Goal: Information Seeking & Learning: Learn about a topic

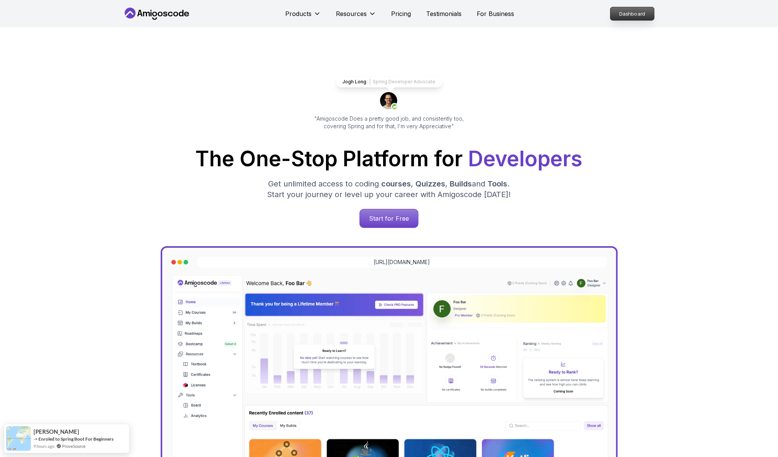
click at [632, 16] on p "Dashboard" at bounding box center [632, 13] width 44 height 13
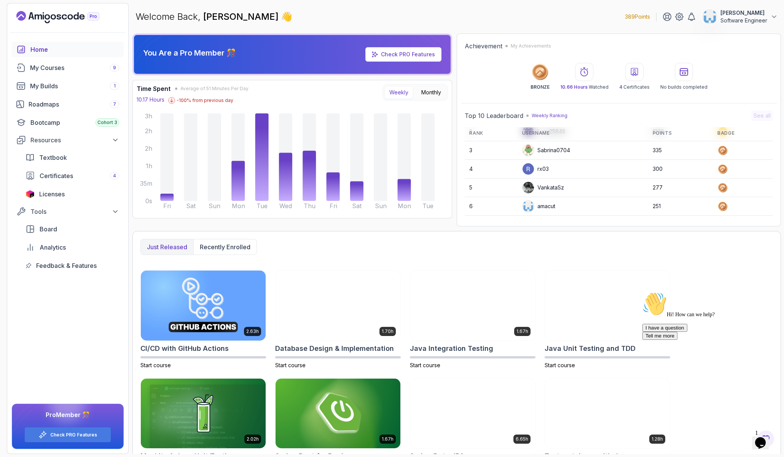
scroll to position [74, 0]
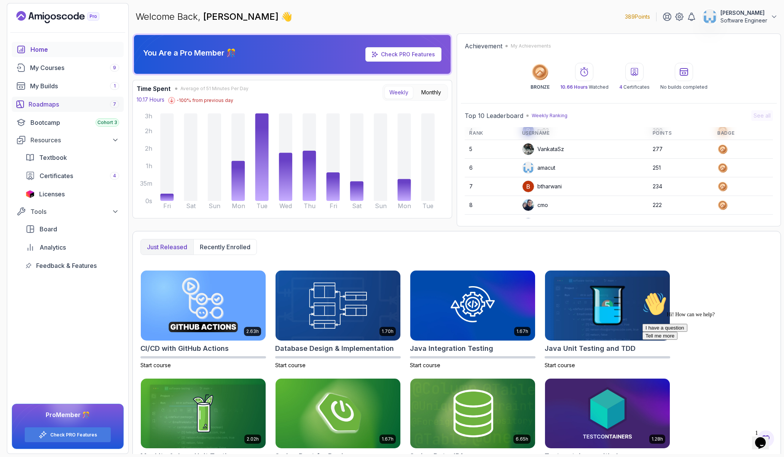
click at [61, 103] on div "Roadmaps 7" at bounding box center [74, 104] width 91 height 9
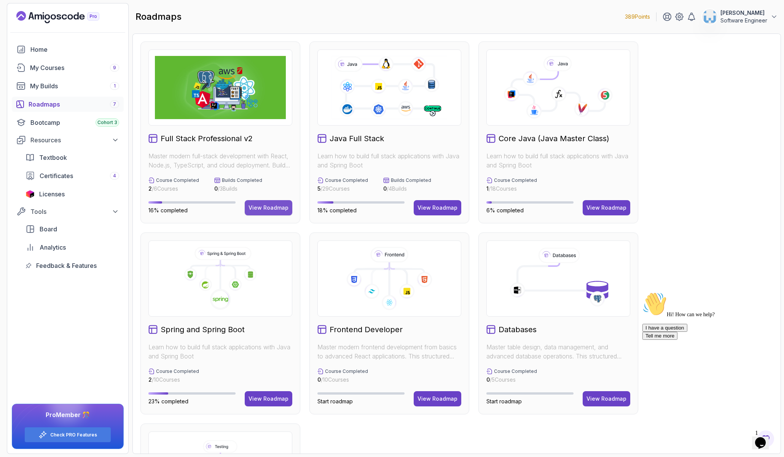
click at [270, 211] on div "View Roadmap" at bounding box center [269, 208] width 40 height 8
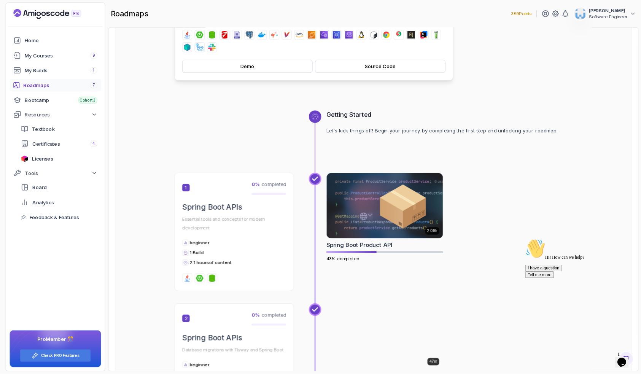
scroll to position [220, 0]
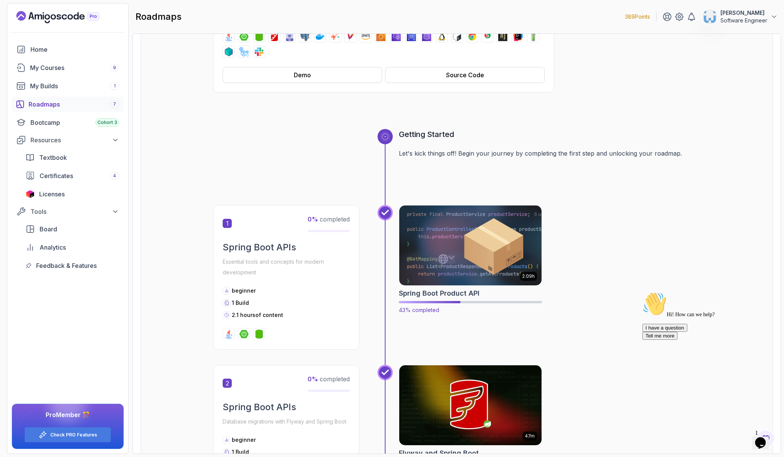
click at [443, 293] on h2 "Spring Boot Product API" at bounding box center [439, 293] width 81 height 11
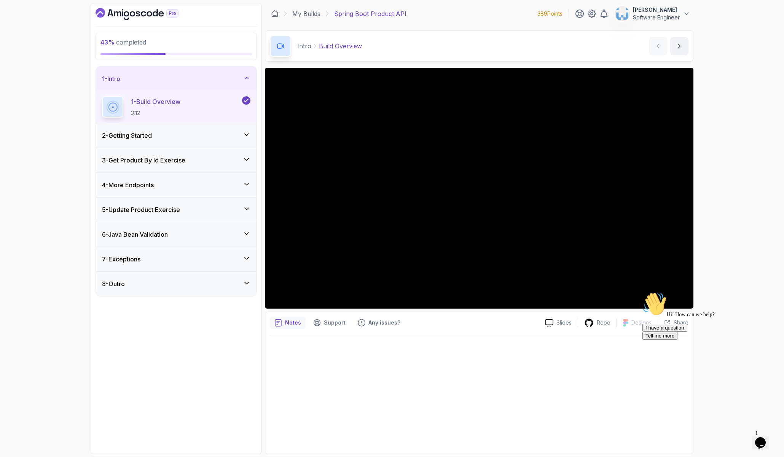
click at [181, 161] on h3 "3 - Get Product By Id Exercise" at bounding box center [143, 160] width 83 height 9
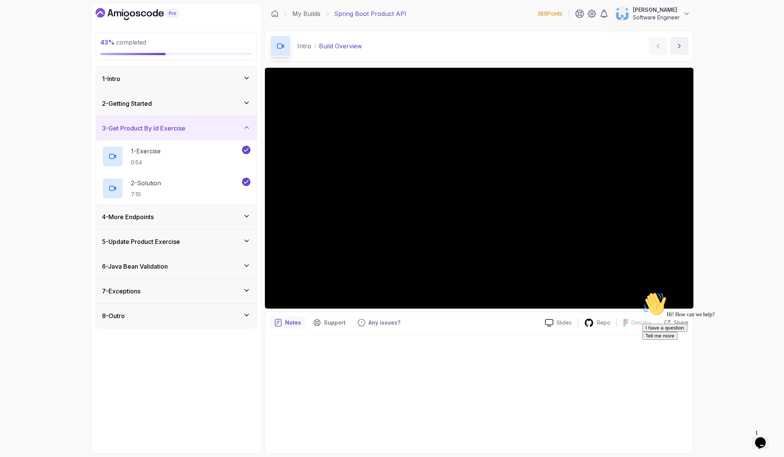
click at [180, 215] on div "4 - More Endpoints" at bounding box center [176, 216] width 148 height 9
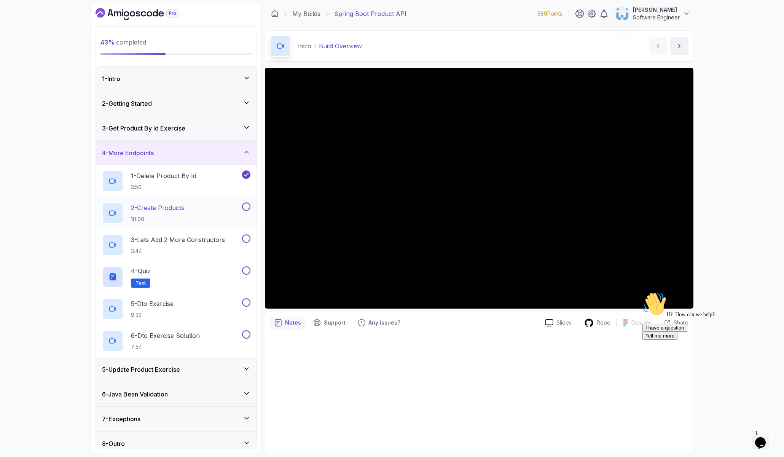
click at [189, 216] on div "2 - Create Products 10:00" at bounding box center [171, 213] width 139 height 21
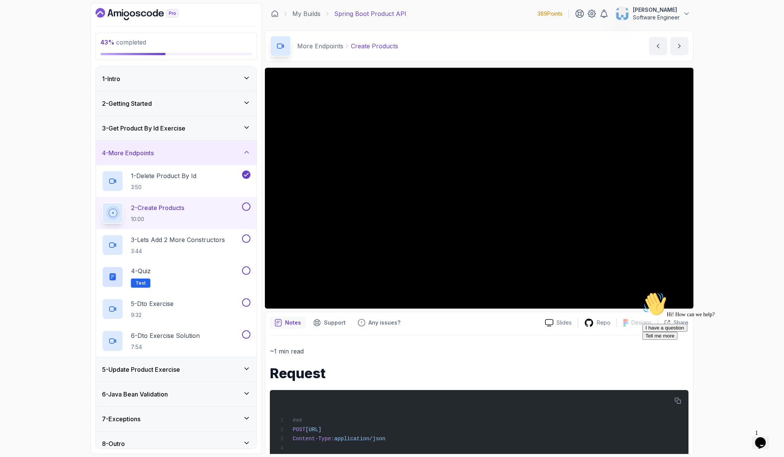
click at [733, 186] on div "43 % completed 1 - Intro 2 - Getting Started 3 - Get Product By Id Exercise 4 -…" at bounding box center [392, 228] width 784 height 457
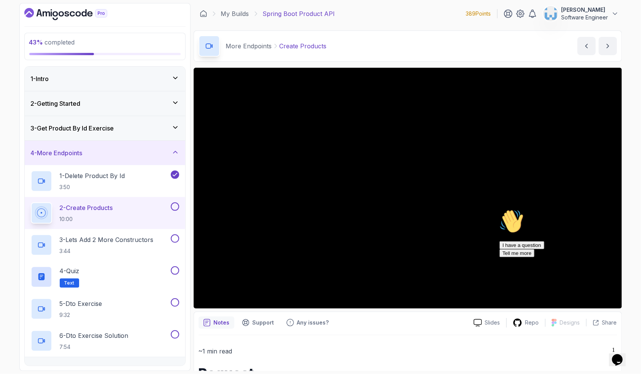
click at [499, 209] on icon "Chat attention grabber" at bounding box center [499, 209] width 0 height 0
click at [597, 354] on icon "Close" at bounding box center [597, 357] width 0 height 6
click at [618, 357] on icon "$i18n('chat', 'chat_widget')" at bounding box center [617, 359] width 11 height 11
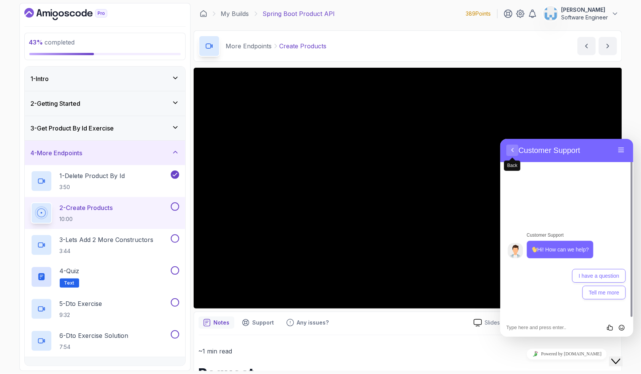
click at [518, 149] on button "Back" at bounding box center [512, 149] width 12 height 11
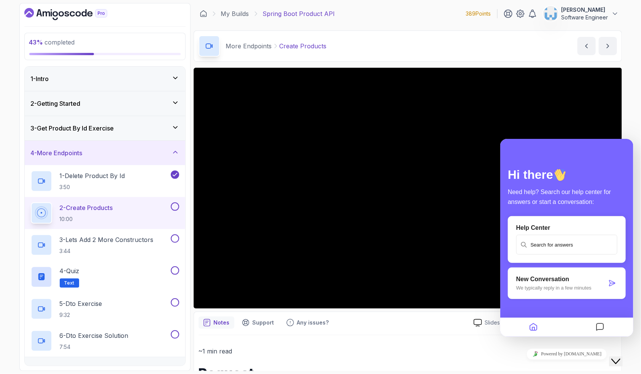
click at [622, 360] on button "Close Chat This icon closes the chat window." at bounding box center [616, 361] width 14 height 10
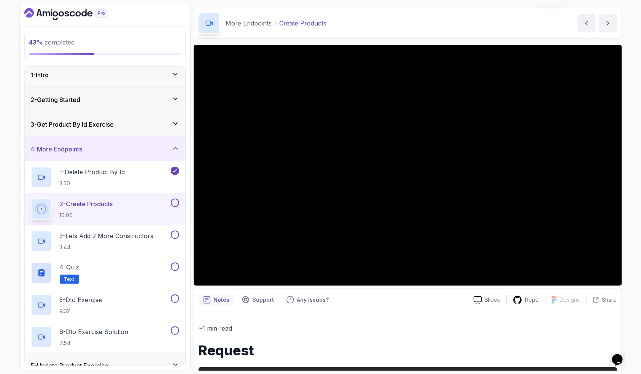
scroll to position [22, 0]
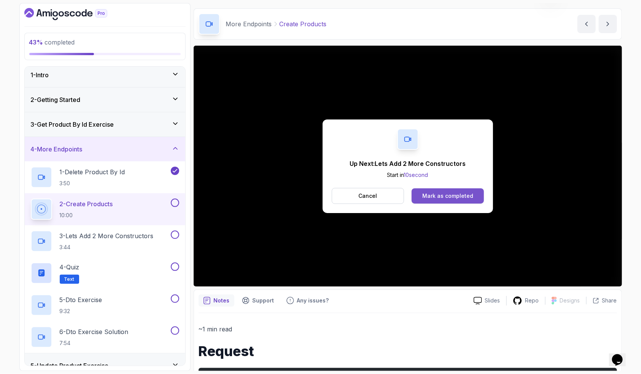
click at [436, 197] on div "Mark as completed" at bounding box center [448, 196] width 51 height 8
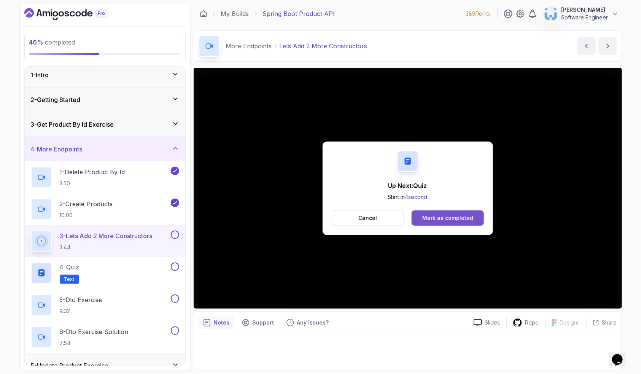
click at [450, 223] on button "Mark as completed" at bounding box center [448, 218] width 72 height 15
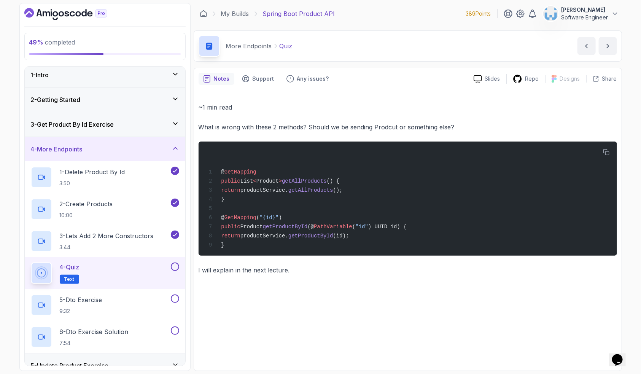
click at [174, 268] on button at bounding box center [175, 267] width 8 height 8
click at [132, 301] on div "5 - Dto Exercise 9:32" at bounding box center [100, 305] width 139 height 21
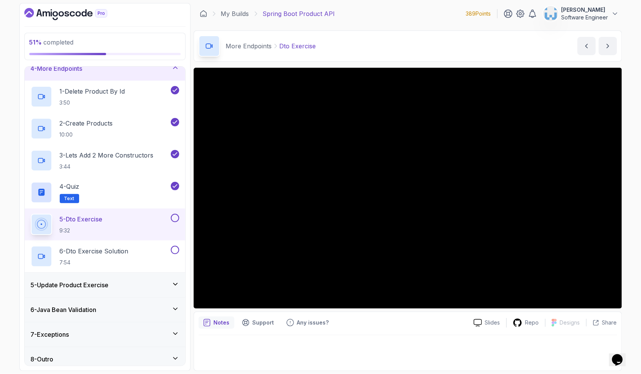
scroll to position [89, 0]
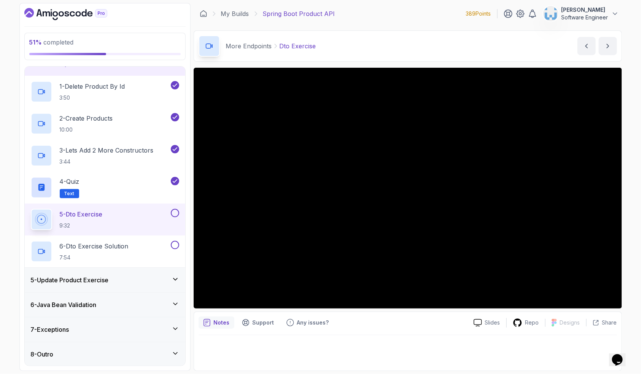
click at [144, 274] on div "5 - Update Product Exercise" at bounding box center [105, 280] width 161 height 24
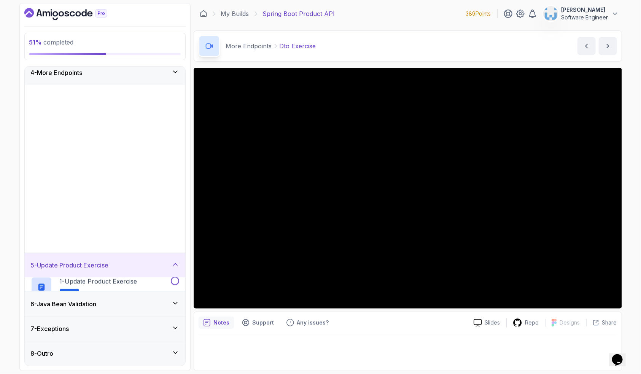
scroll to position [0, 0]
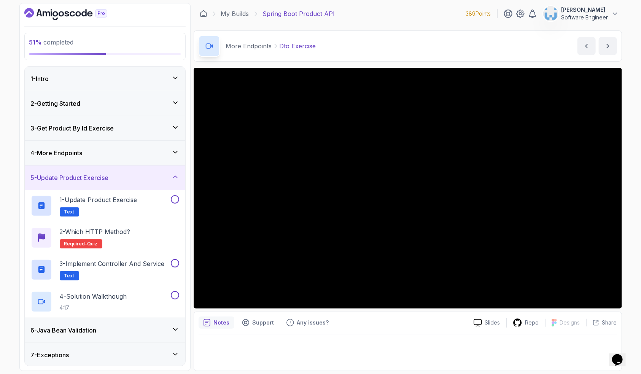
click at [152, 175] on div "5 - Update Product Exercise" at bounding box center [105, 177] width 148 height 9
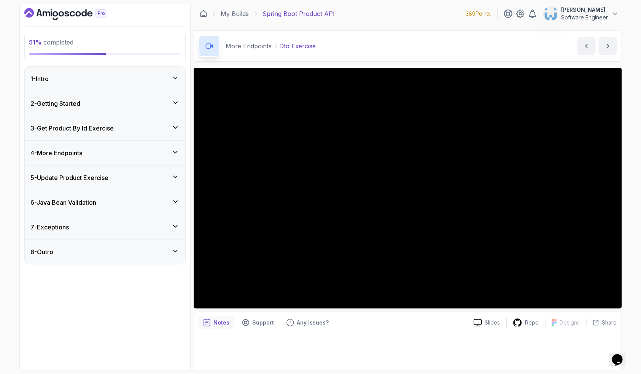
click at [146, 202] on div "6 - Java Bean Validation" at bounding box center [105, 202] width 148 height 9
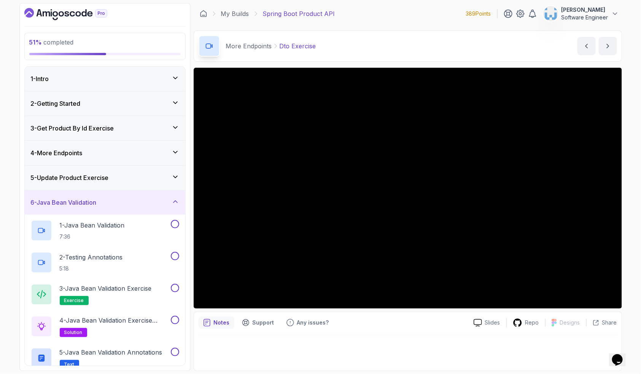
click at [146, 202] on div "6 - Java Bean Validation" at bounding box center [105, 202] width 148 height 9
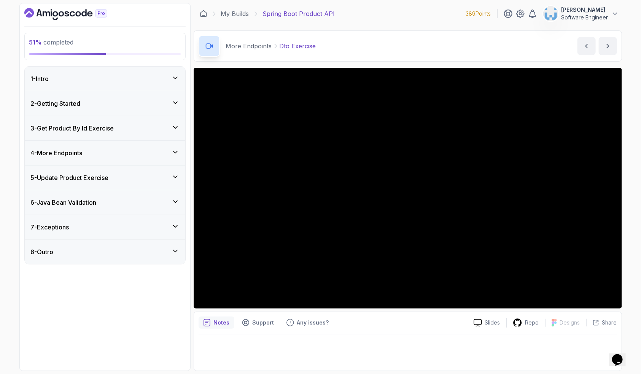
click at [128, 228] on div "7 - Exceptions" at bounding box center [105, 227] width 148 height 9
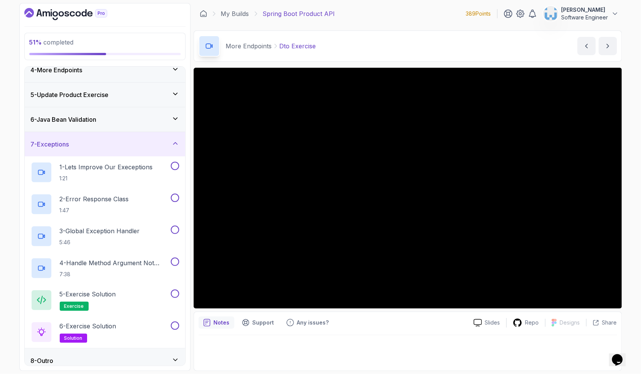
scroll to position [86, 0]
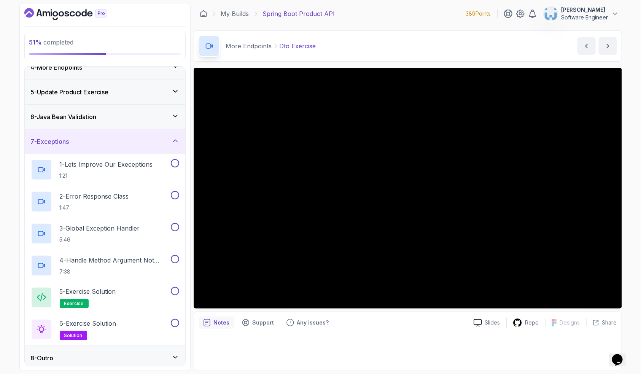
click at [118, 137] on div "7 - Exceptions" at bounding box center [105, 141] width 148 height 9
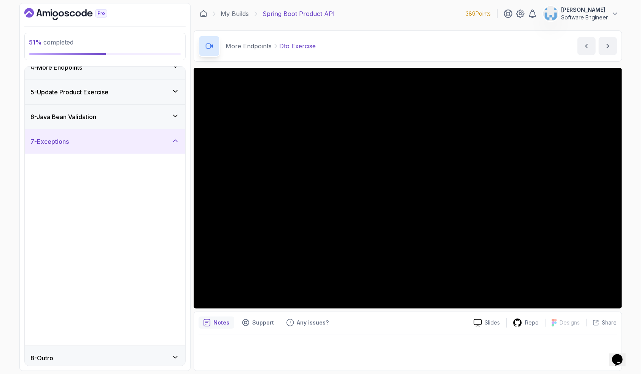
scroll to position [0, 0]
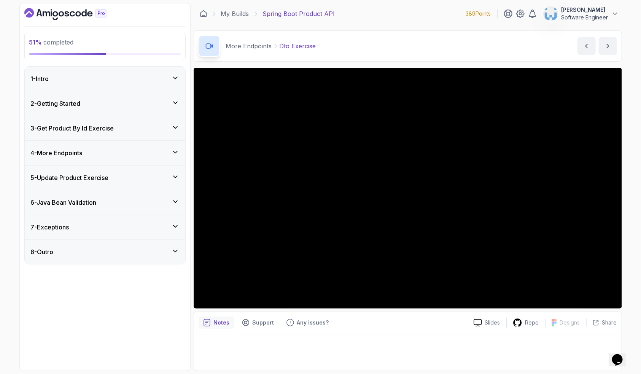
click at [108, 251] on div "8 - Outro" at bounding box center [105, 251] width 148 height 9
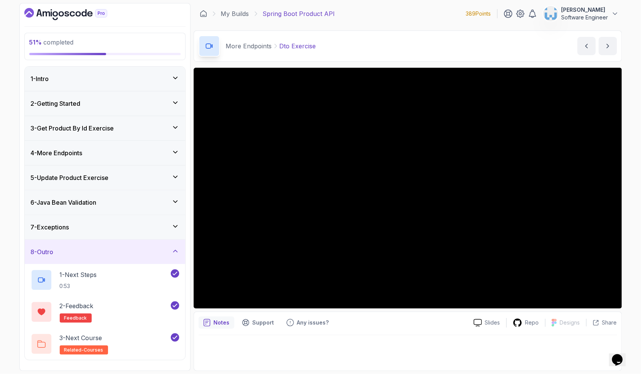
click at [115, 248] on div "8 - Outro" at bounding box center [105, 251] width 148 height 9
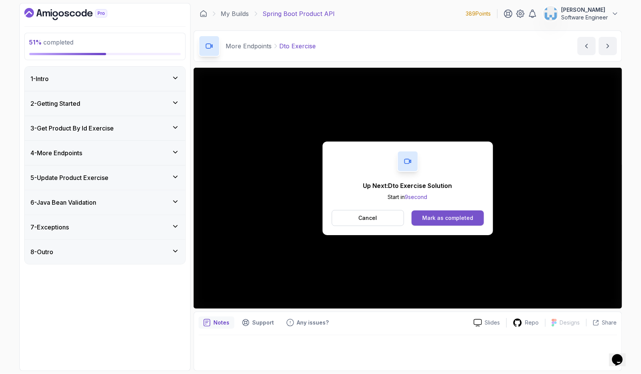
click at [442, 221] on div "Mark as completed" at bounding box center [448, 218] width 51 height 8
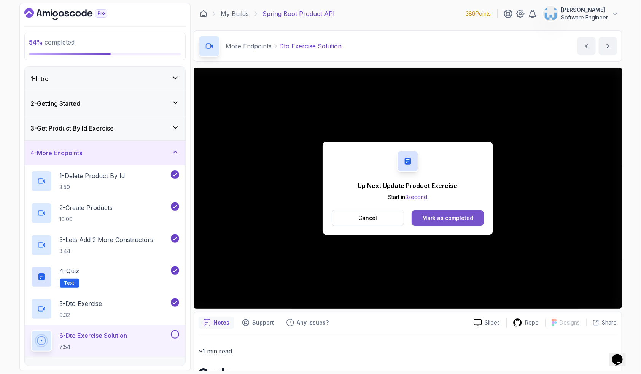
click at [448, 222] on button "Mark as completed" at bounding box center [448, 218] width 72 height 15
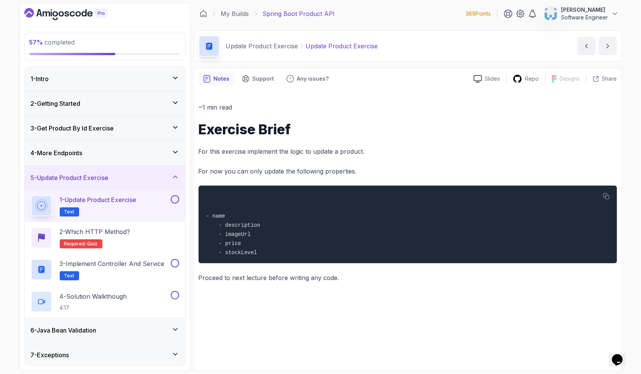
click at [176, 201] on button at bounding box center [175, 199] width 8 height 8
click at [150, 234] on div "2 - Which HTTP Method? Required- quiz" at bounding box center [105, 237] width 148 height 21
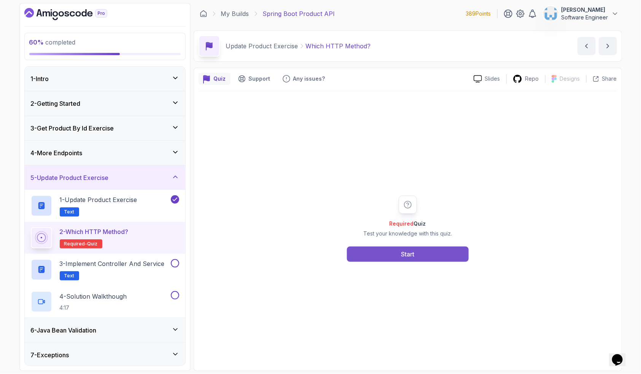
click at [429, 258] on button "Start" at bounding box center [408, 254] width 122 height 15
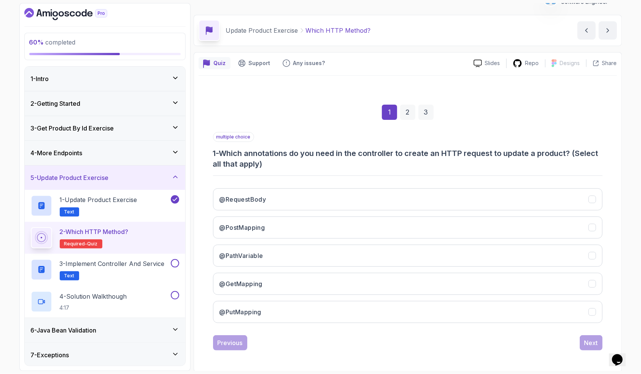
scroll to position [16, 0]
click at [259, 309] on h3 "@PutMapping" at bounding box center [241, 311] width 42 height 9
click at [307, 194] on button "@RequestBody" at bounding box center [408, 199] width 390 height 22
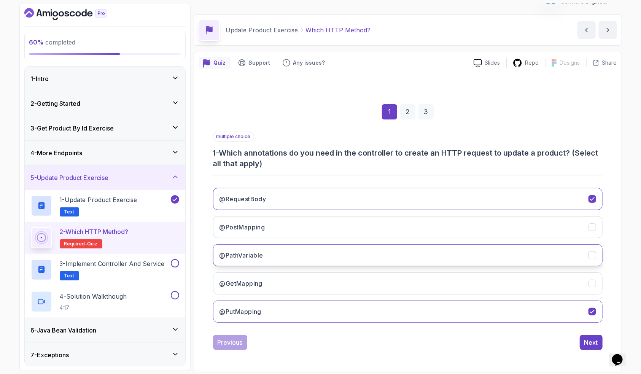
click at [305, 257] on button "@PathVariable" at bounding box center [408, 255] width 390 height 22
click at [582, 342] on button "Next" at bounding box center [591, 342] width 23 height 15
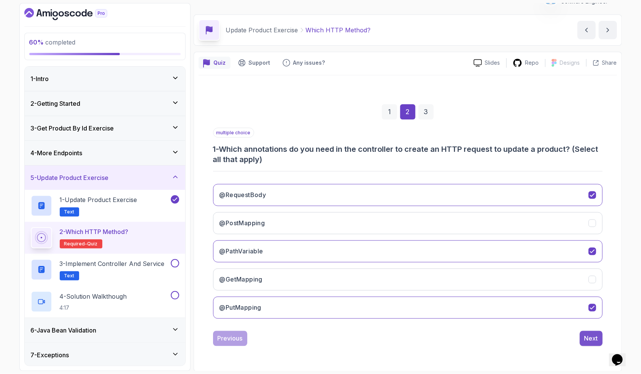
scroll to position [0, 0]
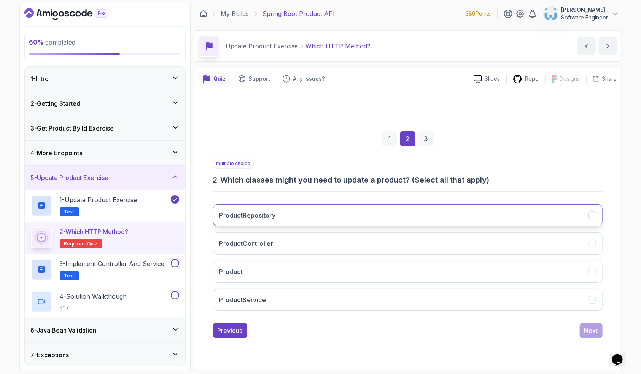
click at [306, 217] on button "ProductRepository" at bounding box center [408, 215] width 390 height 22
click at [292, 247] on button "ProductController" at bounding box center [408, 244] width 390 height 22
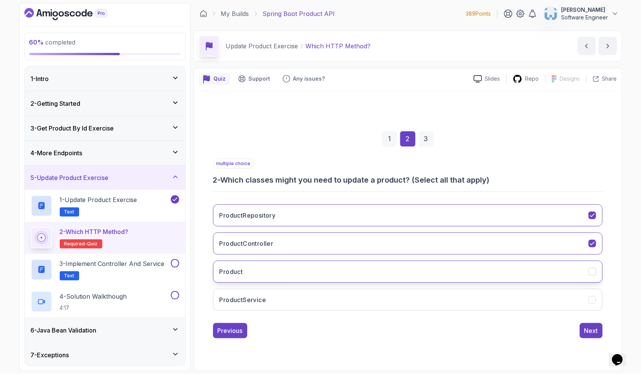
click at [282, 264] on button "Product" at bounding box center [408, 272] width 390 height 22
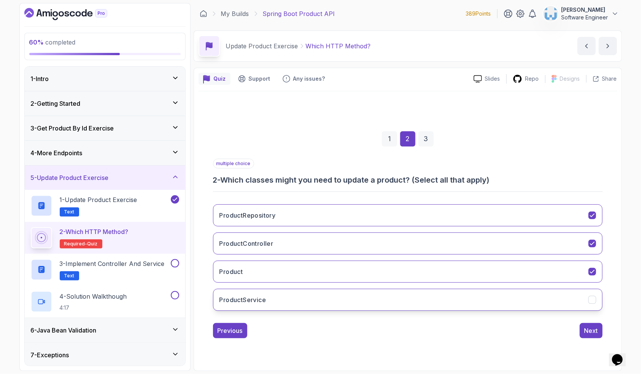
click at [286, 292] on button "ProductService" at bounding box center [408, 300] width 390 height 22
click at [592, 332] on div "Next" at bounding box center [592, 330] width 14 height 9
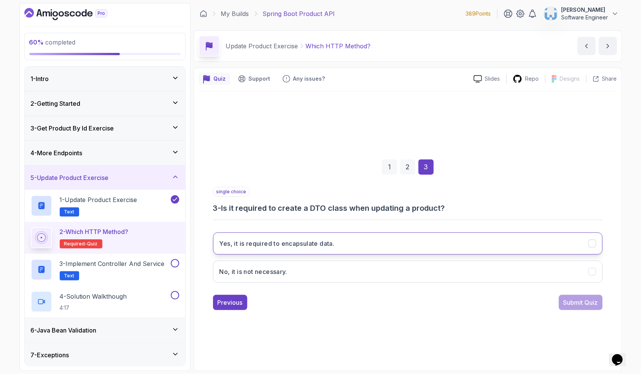
click at [290, 246] on h3 "Yes, it is required to encapsulate data." at bounding box center [277, 243] width 115 height 9
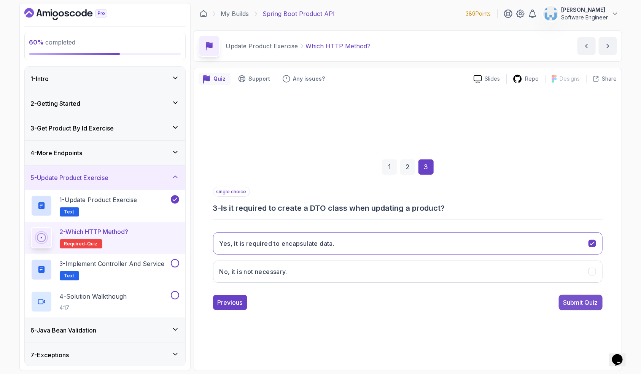
click at [573, 307] on div "Submit Quiz" at bounding box center [581, 302] width 35 height 9
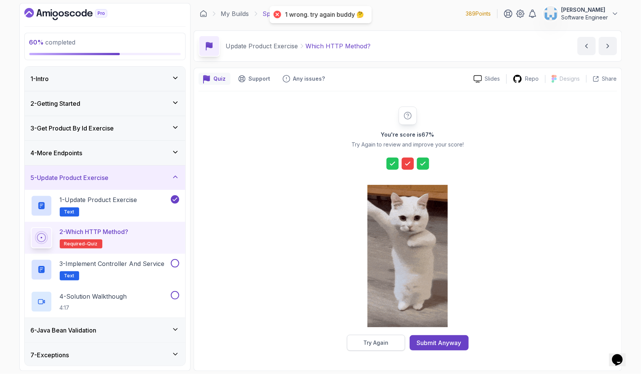
click at [373, 343] on div "Try Again" at bounding box center [376, 343] width 25 height 8
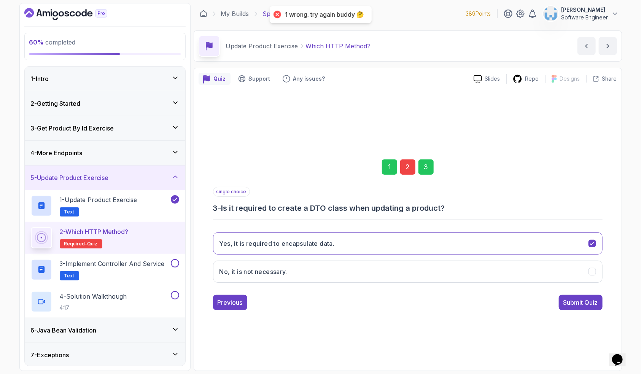
click at [408, 169] on div "2" at bounding box center [407, 167] width 15 height 15
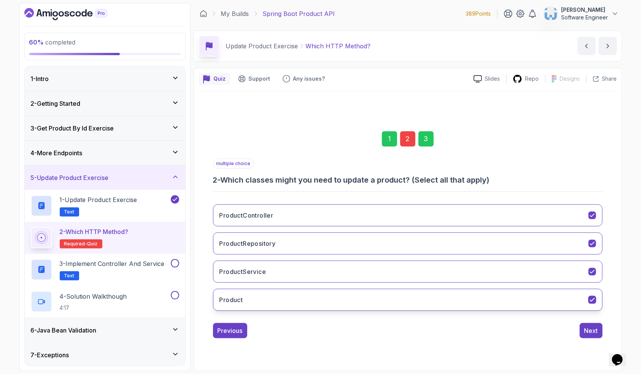
click at [263, 305] on button "Product" at bounding box center [408, 300] width 390 height 22
click at [586, 331] on div "Next" at bounding box center [592, 330] width 14 height 9
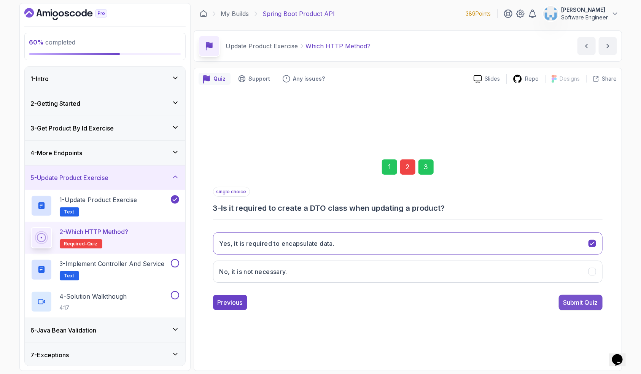
click at [586, 303] on div "Submit Quiz" at bounding box center [581, 302] width 35 height 9
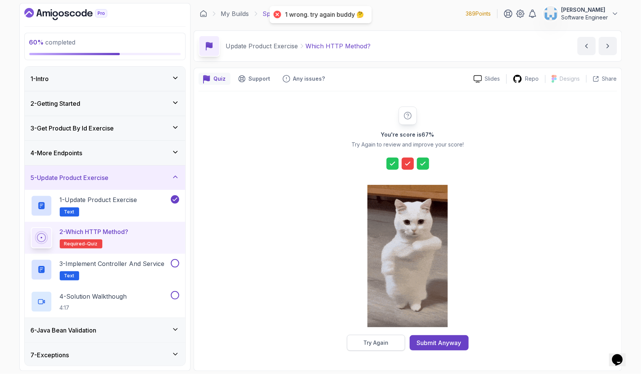
click at [384, 337] on button "Try Again" at bounding box center [376, 343] width 58 height 16
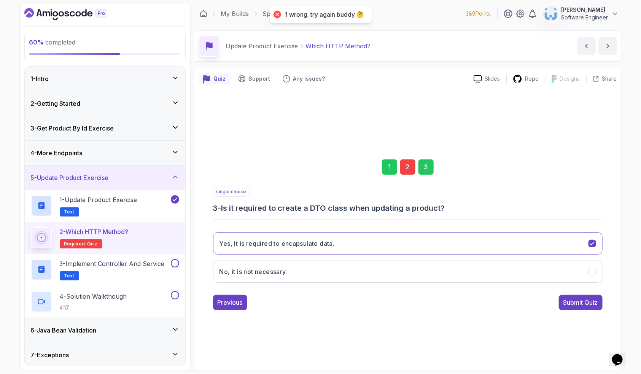
click at [404, 167] on div "2" at bounding box center [407, 167] width 15 height 15
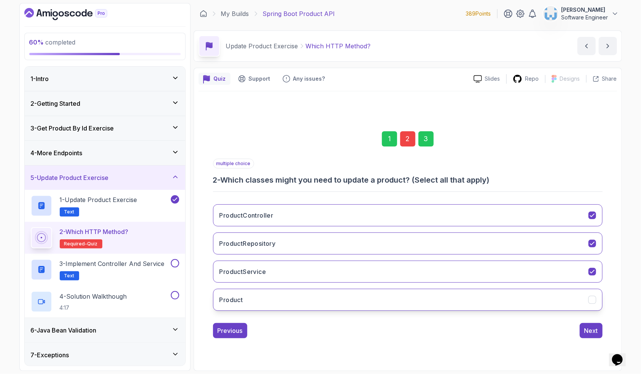
click at [266, 299] on button "Product" at bounding box center [408, 300] width 390 height 22
click at [295, 209] on button "ProductController" at bounding box center [408, 215] width 390 height 22
click at [584, 332] on button "Next" at bounding box center [591, 330] width 23 height 15
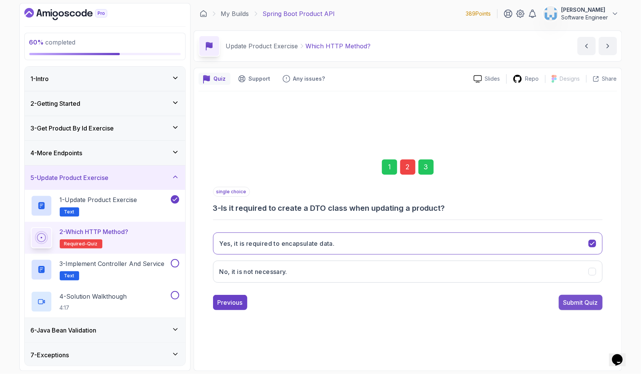
click at [585, 300] on div "Submit Quiz" at bounding box center [581, 302] width 35 height 9
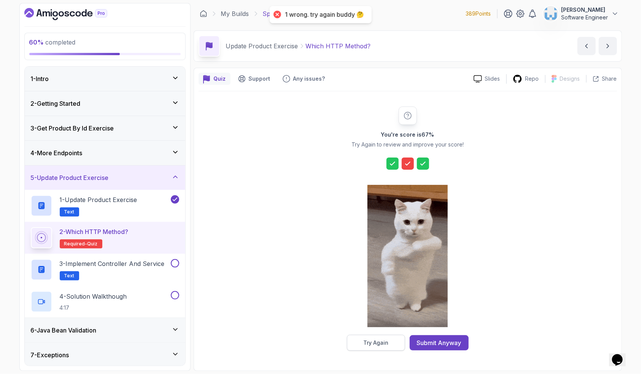
click at [374, 345] on div "Try Again" at bounding box center [376, 343] width 25 height 8
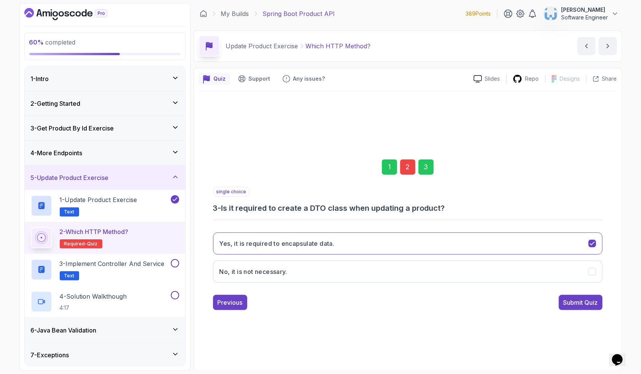
click at [403, 167] on div "2" at bounding box center [407, 167] width 15 height 15
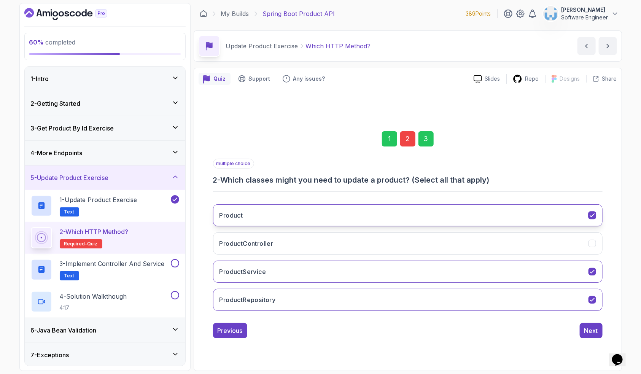
click at [286, 215] on button "Product" at bounding box center [408, 215] width 390 height 22
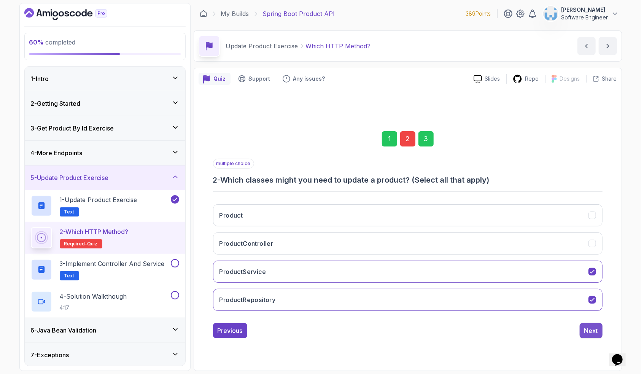
click at [584, 331] on button "Next" at bounding box center [591, 330] width 23 height 15
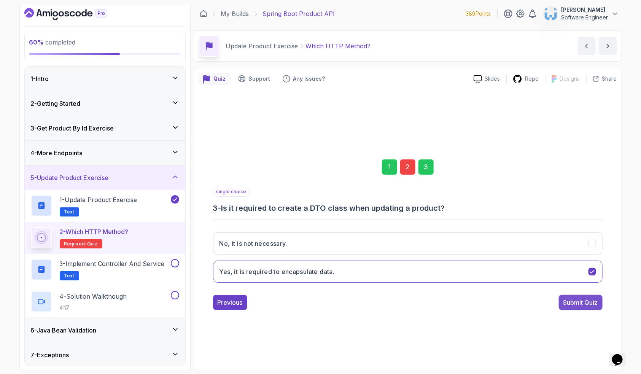
click at [587, 302] on div "Submit Quiz" at bounding box center [581, 302] width 35 height 9
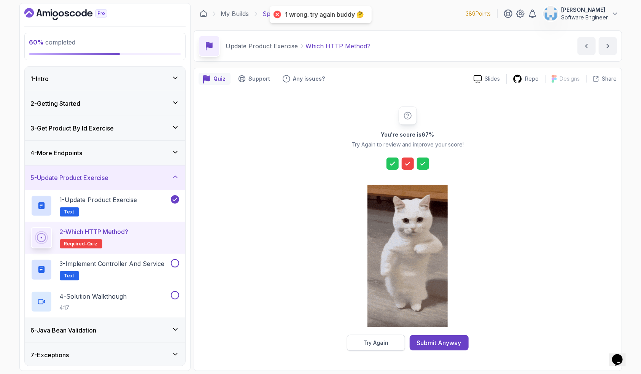
click at [362, 345] on button "Try Again" at bounding box center [376, 343] width 58 height 16
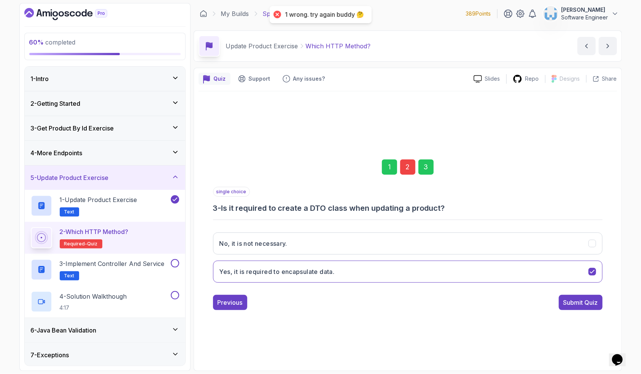
click at [405, 171] on div "2" at bounding box center [407, 167] width 15 height 15
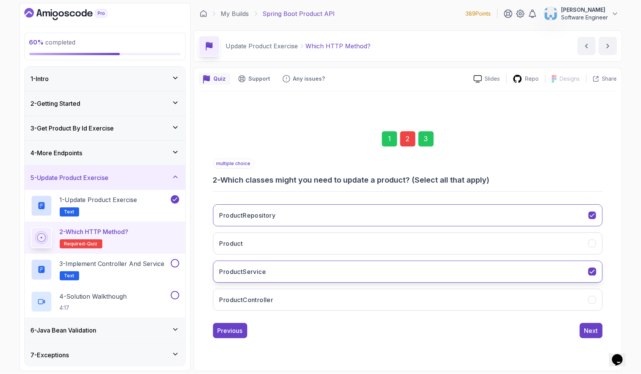
click at [322, 274] on button "ProductService" at bounding box center [408, 272] width 390 height 22
click at [588, 331] on div "Next" at bounding box center [592, 330] width 14 height 9
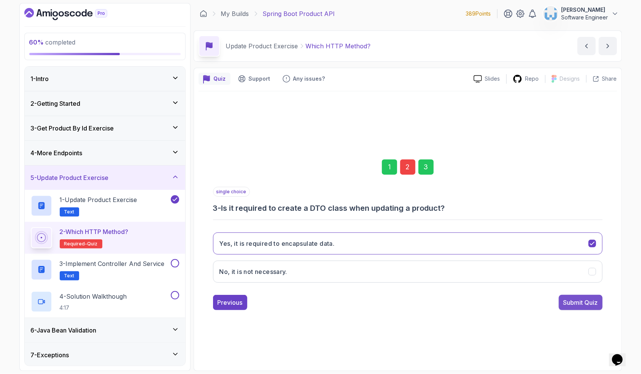
click at [586, 305] on div "Submit Quiz" at bounding box center [581, 302] width 35 height 9
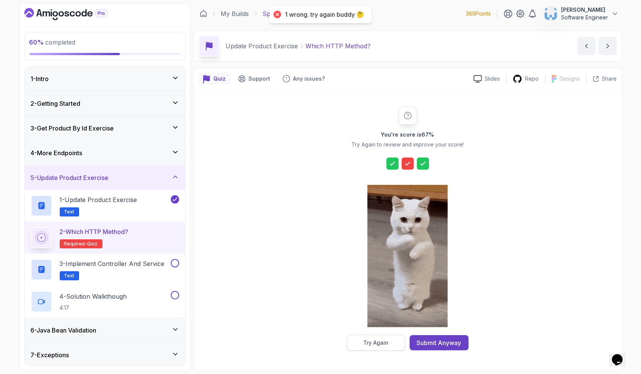
click at [386, 345] on div "Try Again" at bounding box center [376, 343] width 25 height 8
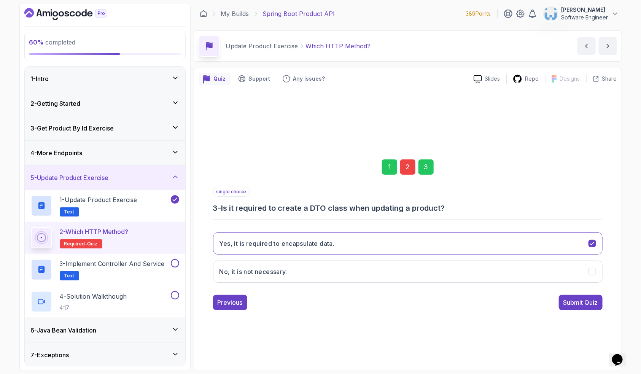
click at [407, 171] on div "2" at bounding box center [407, 167] width 15 height 15
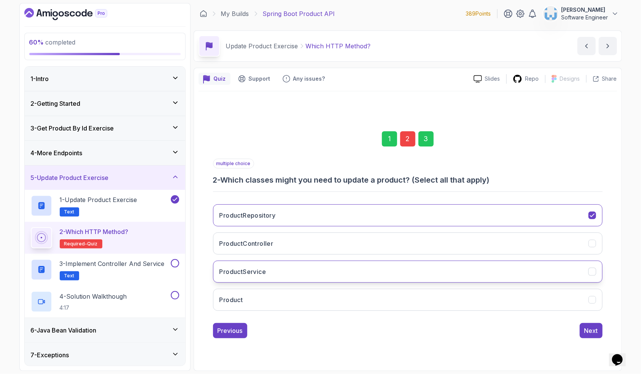
click at [303, 270] on button "ProductService" at bounding box center [408, 272] width 390 height 22
click at [322, 207] on button "ProductRepository" at bounding box center [408, 215] width 390 height 22
click at [589, 330] on div "Next" at bounding box center [592, 330] width 14 height 9
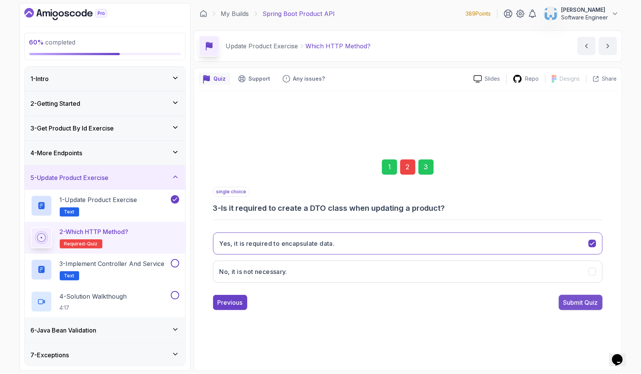
click at [574, 303] on div "Submit Quiz" at bounding box center [581, 302] width 35 height 9
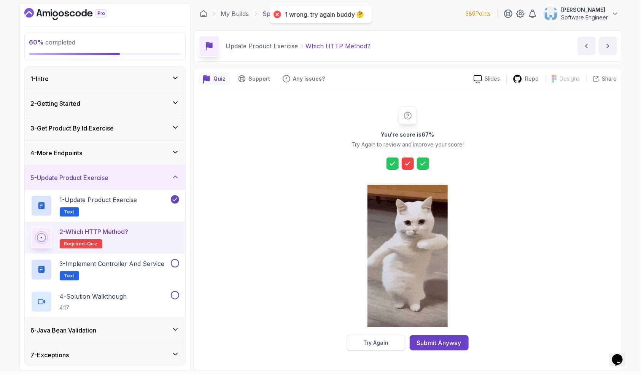
click at [382, 342] on div "Try Again" at bounding box center [376, 343] width 25 height 8
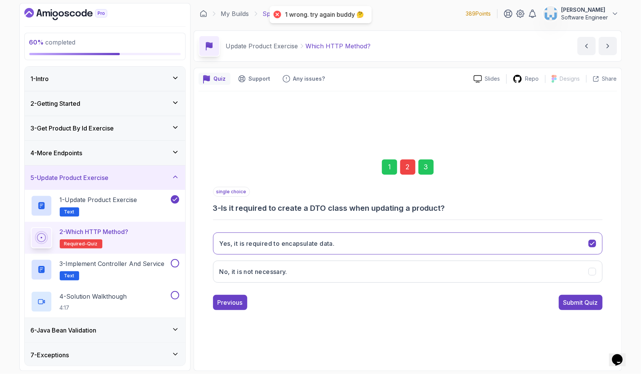
click at [405, 166] on div "2" at bounding box center [407, 167] width 15 height 15
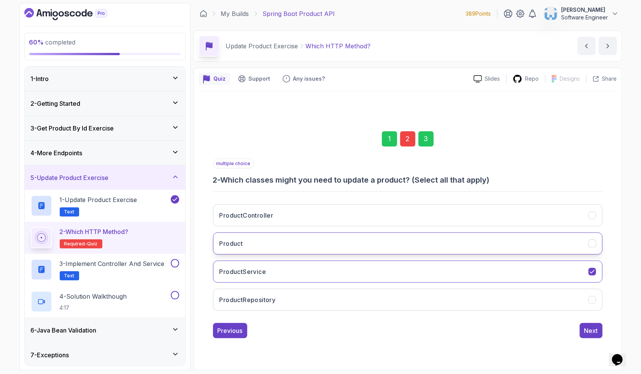
click at [283, 236] on button "Product" at bounding box center [408, 244] width 390 height 22
click at [592, 328] on div "Next" at bounding box center [592, 330] width 14 height 9
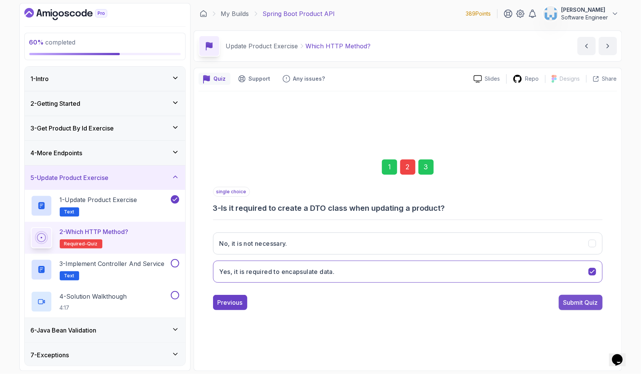
click at [593, 302] on div "Submit Quiz" at bounding box center [581, 302] width 35 height 9
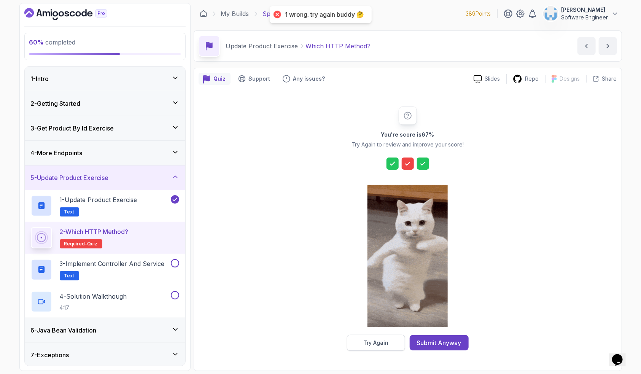
click at [376, 341] on div "Try Again" at bounding box center [376, 343] width 25 height 8
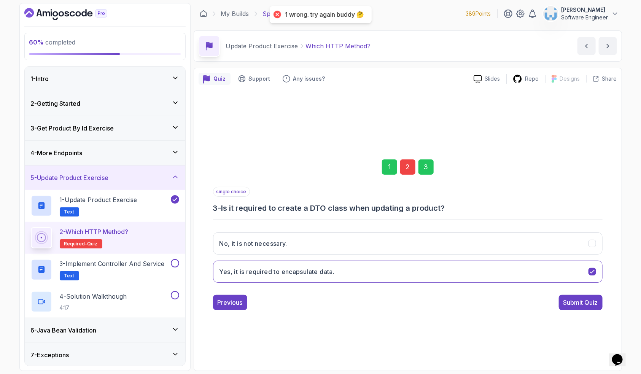
click at [410, 171] on div "2" at bounding box center [407, 167] width 15 height 15
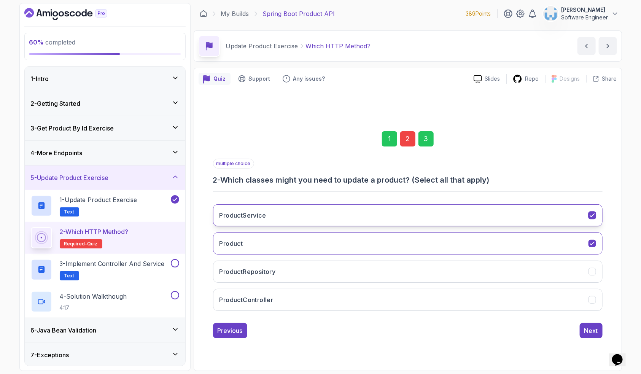
click at [317, 217] on button "ProductService" at bounding box center [408, 215] width 390 height 22
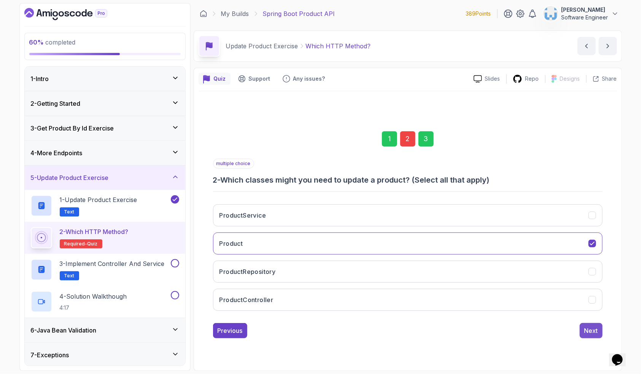
click at [588, 329] on div "Next" at bounding box center [592, 330] width 14 height 9
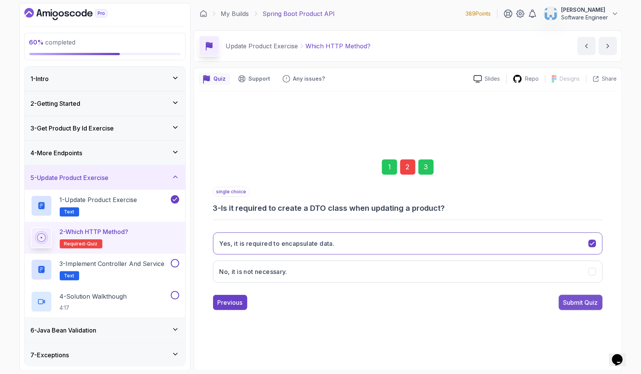
click at [597, 303] on div "Submit Quiz" at bounding box center [581, 302] width 35 height 9
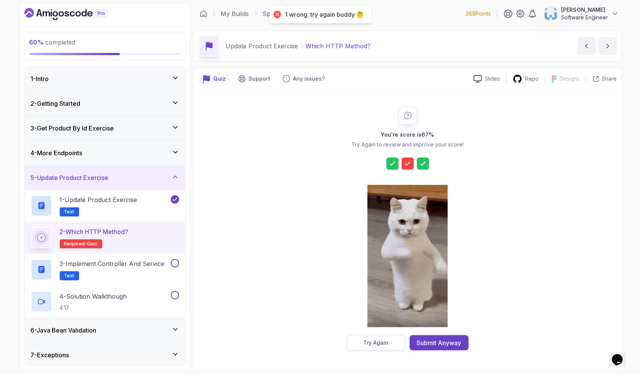
click at [382, 343] on div "Try Again" at bounding box center [376, 343] width 25 height 8
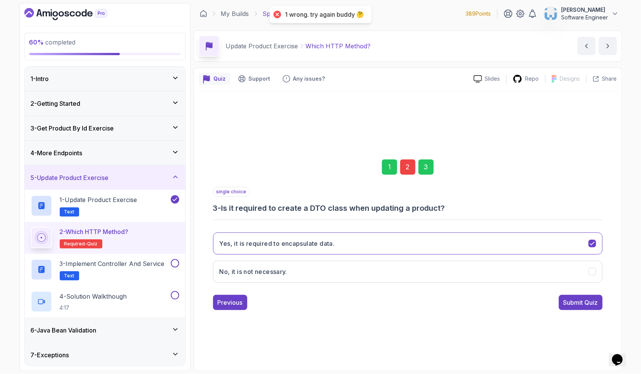
click at [404, 174] on div "2" at bounding box center [407, 167] width 15 height 15
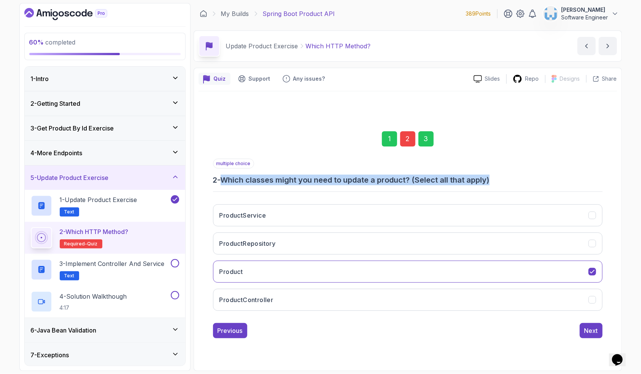
drag, startPoint x: 500, startPoint y: 180, endPoint x: 225, endPoint y: 182, distance: 274.5
click at [225, 182] on h3 "2 - Which classes might you need to update a product? (Select all that apply)" at bounding box center [408, 180] width 390 height 11
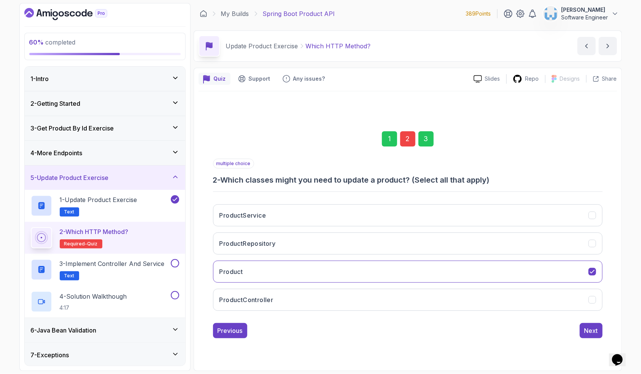
click at [314, 150] on div "1 2 3" at bounding box center [408, 139] width 390 height 40
click at [309, 241] on button "ProductRepository" at bounding box center [408, 244] width 390 height 22
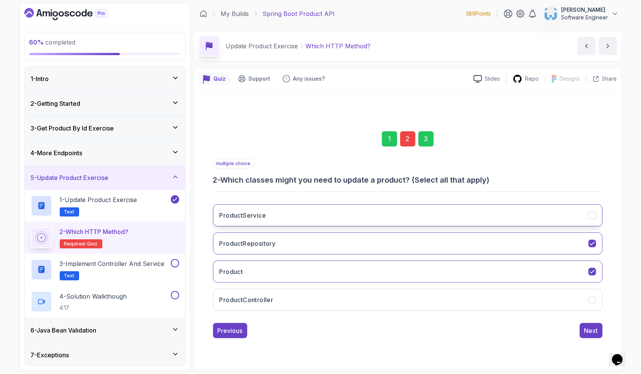
click at [314, 221] on button "ProductService" at bounding box center [408, 215] width 390 height 22
click at [305, 275] on button "Product" at bounding box center [408, 272] width 390 height 22
click at [324, 297] on button "ProductController" at bounding box center [408, 300] width 390 height 22
click at [591, 329] on div "Next" at bounding box center [592, 330] width 14 height 9
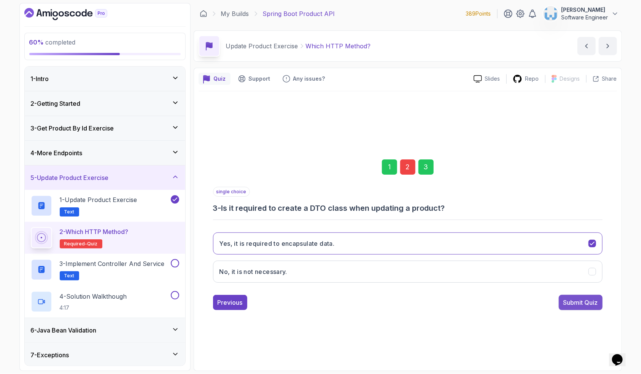
click at [577, 297] on button "Submit Quiz" at bounding box center [581, 302] width 44 height 15
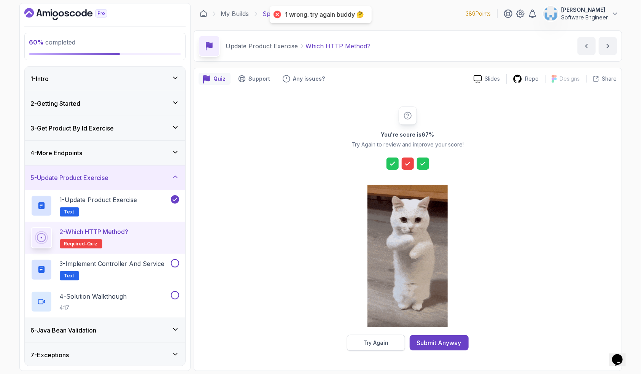
click at [377, 346] on div "Try Again" at bounding box center [376, 343] width 25 height 8
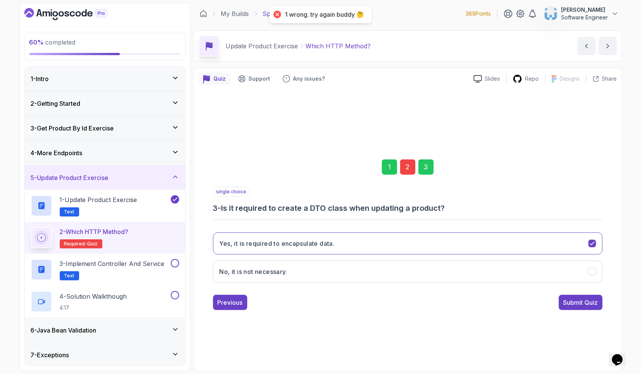
click at [404, 169] on div "2" at bounding box center [407, 167] width 15 height 15
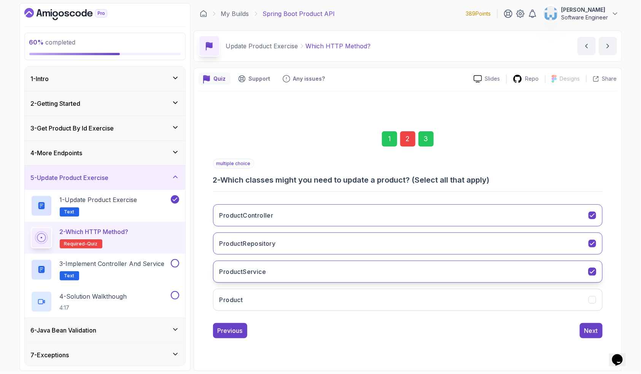
click at [314, 274] on button "ProductService" at bounding box center [408, 272] width 390 height 22
click at [595, 333] on div "Next" at bounding box center [592, 330] width 14 height 9
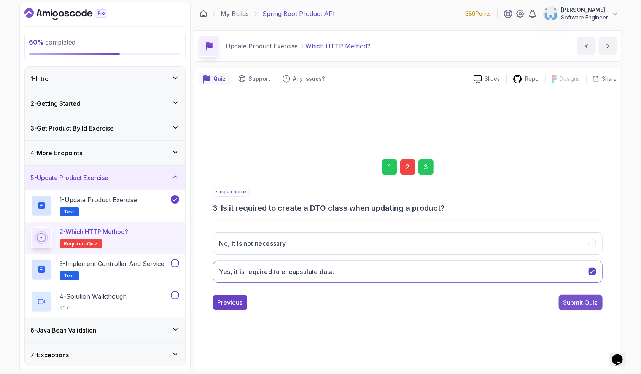
click at [579, 303] on div "Submit Quiz" at bounding box center [581, 302] width 35 height 9
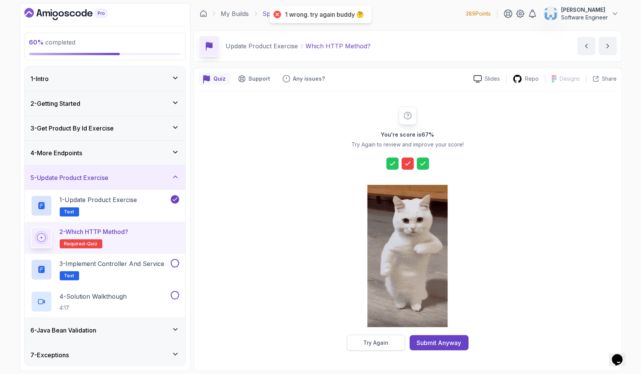
click at [364, 339] on div "Try Again" at bounding box center [376, 343] width 25 height 8
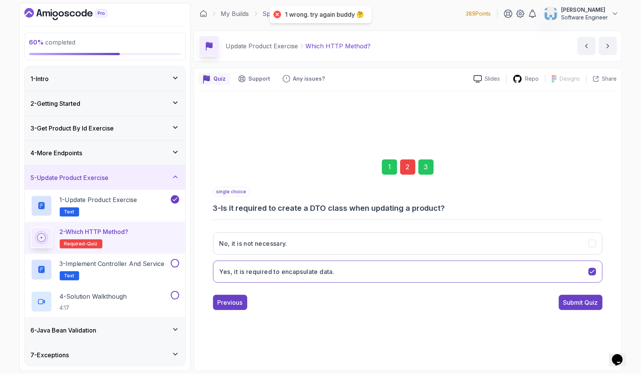
click at [412, 168] on div "2" at bounding box center [407, 167] width 15 height 15
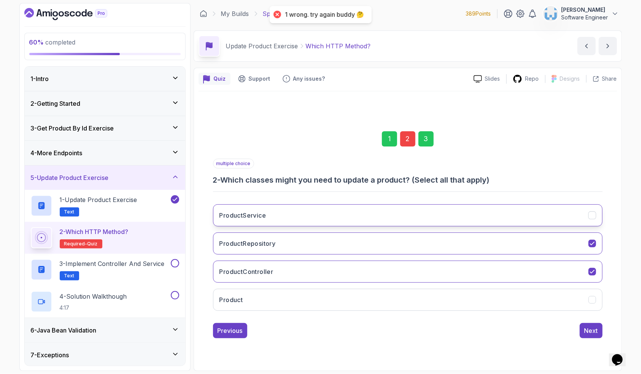
click at [286, 214] on button "ProductService" at bounding box center [408, 215] width 390 height 22
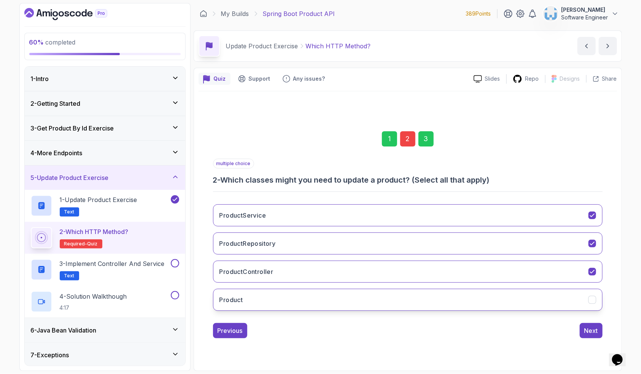
click at [290, 293] on button "Product" at bounding box center [408, 300] width 390 height 22
click at [595, 331] on div "Next" at bounding box center [592, 330] width 14 height 9
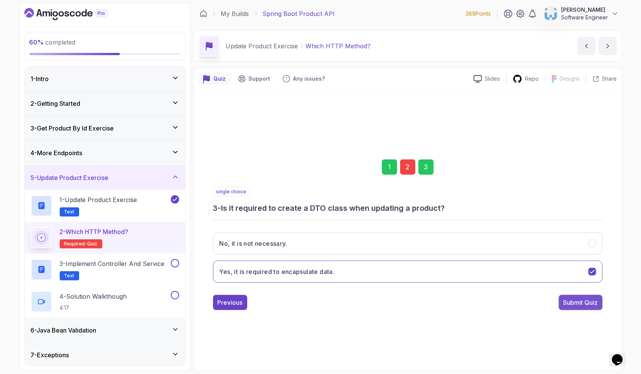
click at [571, 301] on div "Submit Quiz" at bounding box center [581, 302] width 35 height 9
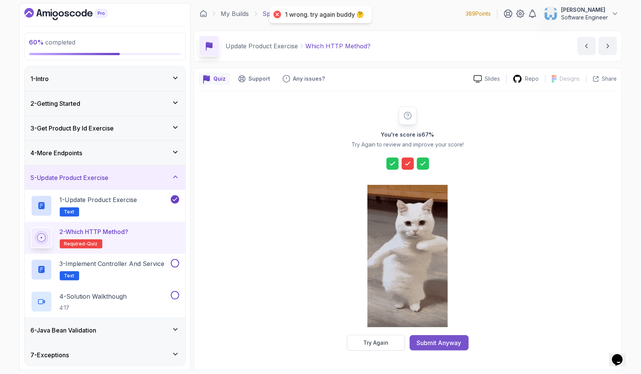
click at [445, 342] on div "Submit Anyway" at bounding box center [439, 342] width 45 height 9
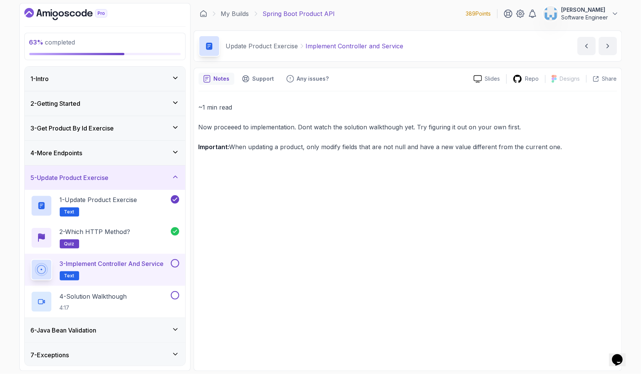
click at [176, 264] on button at bounding box center [175, 263] width 8 height 8
click at [147, 298] on div "4 - Solution Walkthough 4:17" at bounding box center [100, 301] width 139 height 21
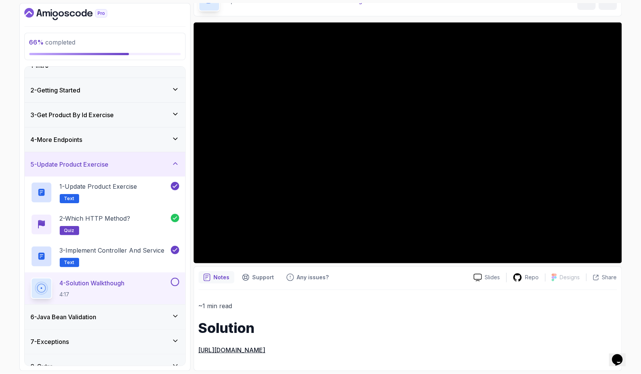
scroll to position [26, 0]
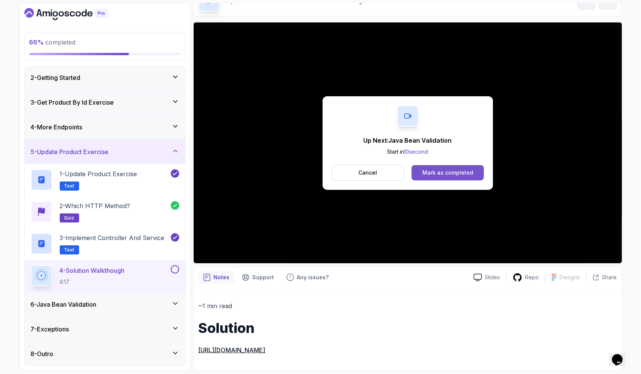
click at [438, 171] on div "Mark as completed" at bounding box center [448, 173] width 51 height 8
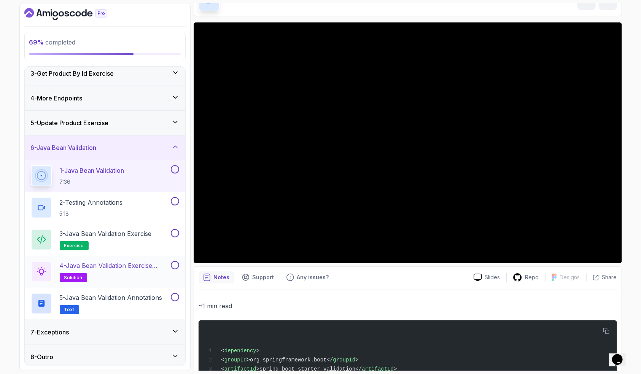
scroll to position [57, 0]
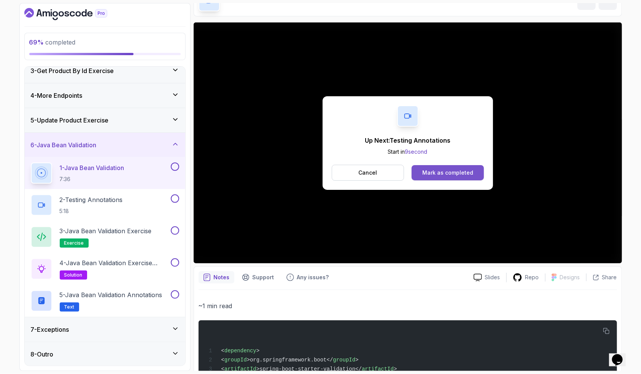
click at [437, 177] on button "Mark as completed" at bounding box center [448, 172] width 72 height 15
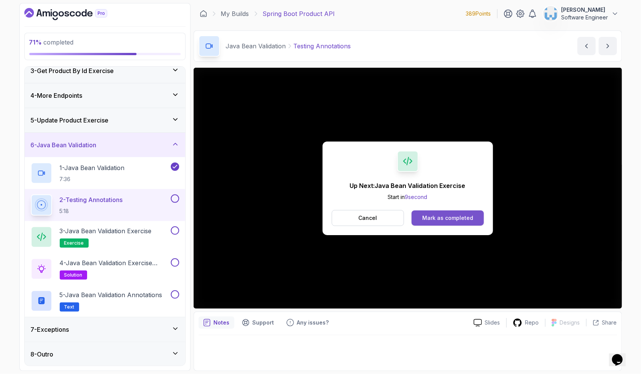
click at [438, 221] on div "Mark as completed" at bounding box center [448, 218] width 51 height 8
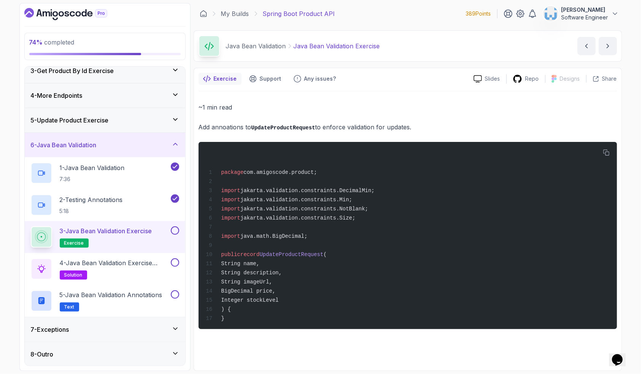
click at [174, 232] on button at bounding box center [175, 231] width 8 height 8
click at [140, 264] on p "4 - Java Bean Validation Exercise Solution" at bounding box center [115, 262] width 110 height 9
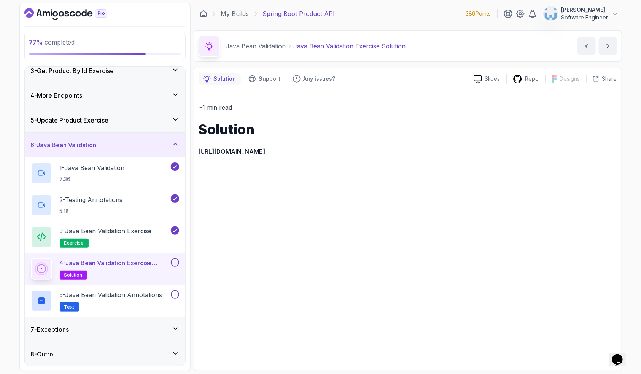
click at [176, 262] on button at bounding box center [175, 262] width 8 height 8
click at [145, 293] on p "5 - Java Bean Validation Annotations" at bounding box center [111, 294] width 103 height 9
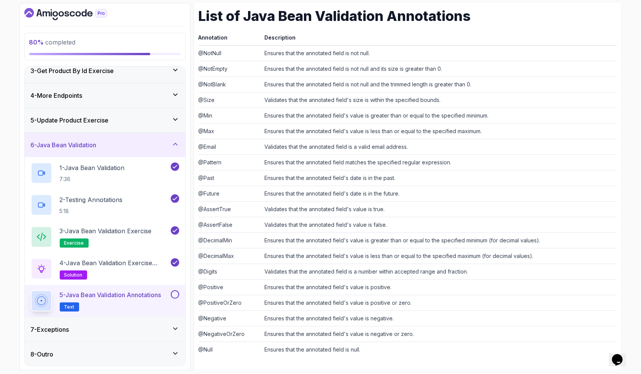
scroll to position [114, 0]
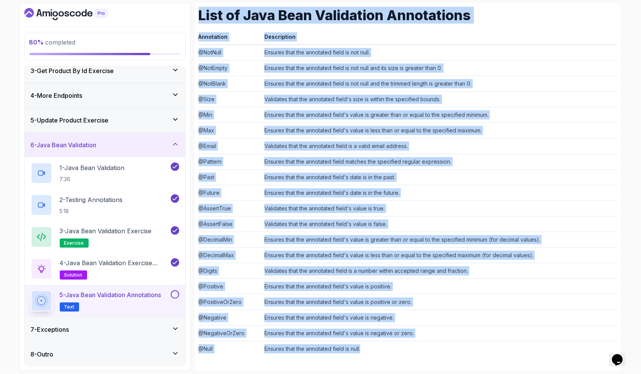
drag, startPoint x: 364, startPoint y: 350, endPoint x: 195, endPoint y: 19, distance: 371.1
click at [195, 19] on div "Notes Support Any issues? Slides Repo Designs Design not available Share ~2 min…" at bounding box center [408, 163] width 429 height 419
copy div "List of Java Bean Validation Annotations Annotation Description @NotNull Ensure…"
click at [294, 221] on td "Validates that the annotated field's value is false." at bounding box center [440, 224] width 356 height 16
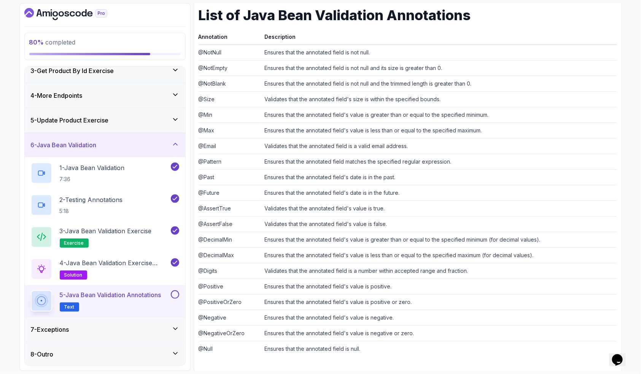
click at [176, 294] on button at bounding box center [175, 294] width 8 height 8
click at [142, 327] on div "7 - Exceptions" at bounding box center [105, 329] width 148 height 9
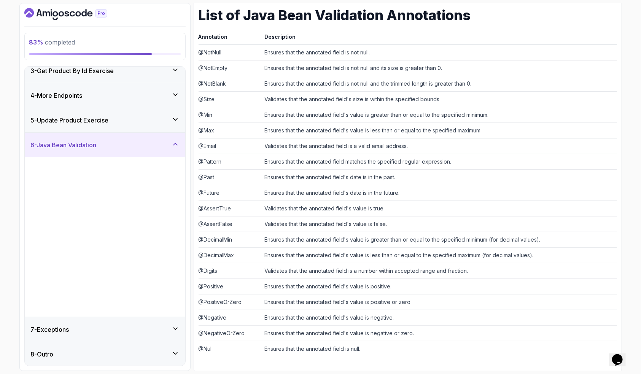
scroll to position [0, 0]
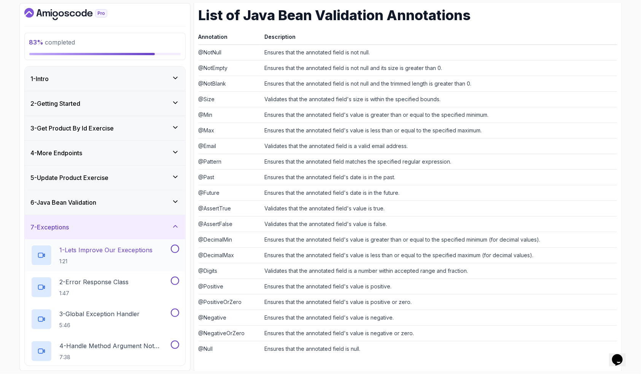
click at [100, 250] on p "1 - Lets Improve Our Execeptions" at bounding box center [106, 250] width 93 height 9
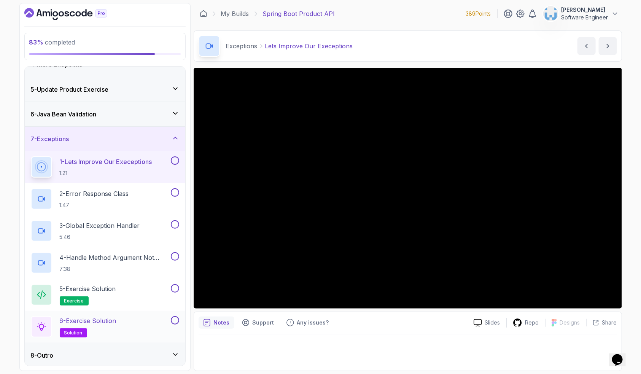
scroll to position [89, 0]
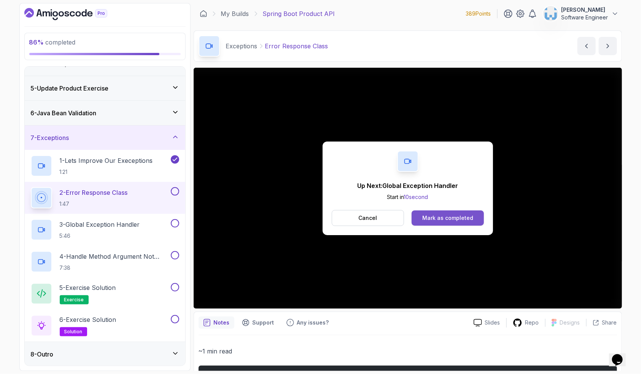
click at [443, 220] on div "Mark as completed" at bounding box center [448, 218] width 51 height 8
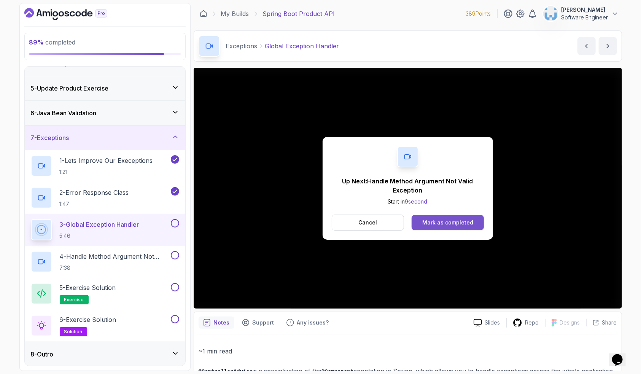
click at [426, 223] on div "Mark as completed" at bounding box center [448, 223] width 51 height 8
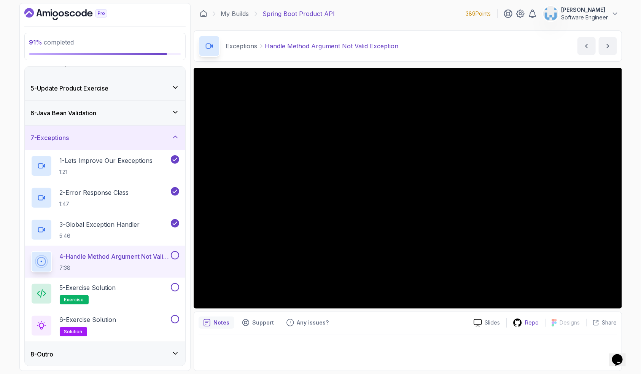
click at [528, 325] on p "Repo" at bounding box center [533, 323] width 14 height 8
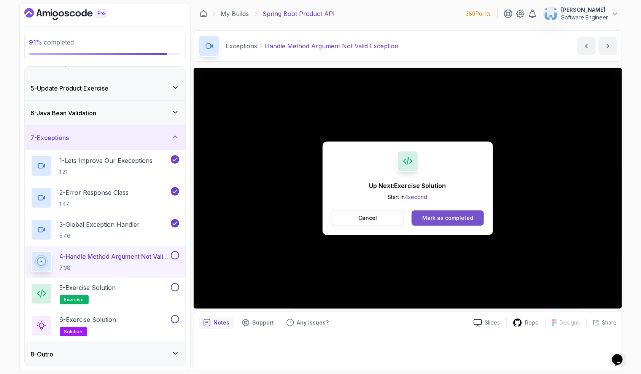
click at [423, 214] on button "Mark as completed" at bounding box center [448, 218] width 72 height 15
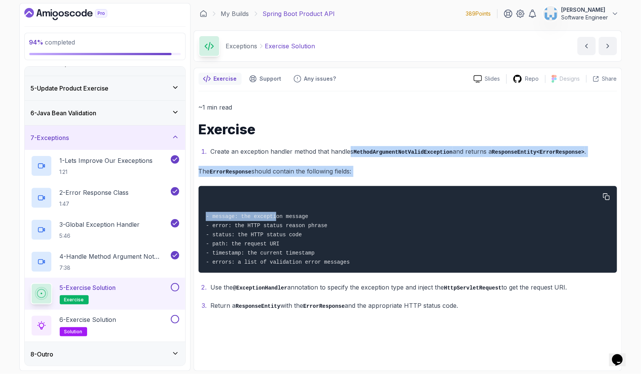
drag, startPoint x: 357, startPoint y: 149, endPoint x: 277, endPoint y: 217, distance: 105.1
click at [277, 217] on div "~1 min read Exercise Create an exception handler method that handles MethodArgu…" at bounding box center [408, 206] width 419 height 209
click at [134, 329] on div "6 - Exercise Solution solution" at bounding box center [100, 325] width 139 height 21
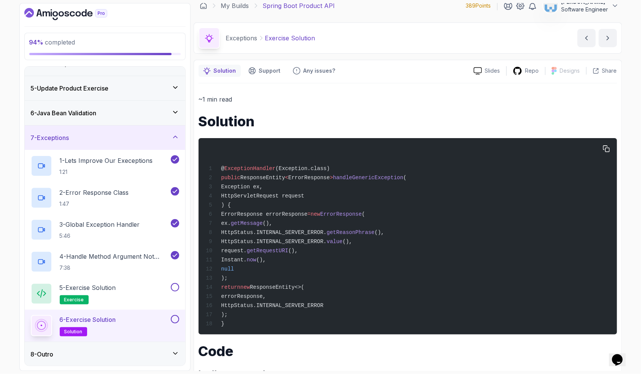
scroll to position [14, 0]
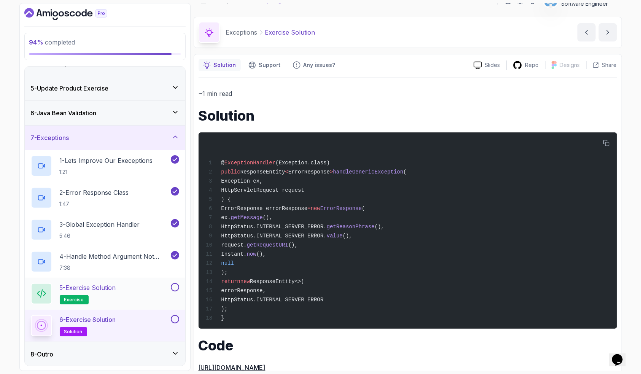
click at [128, 284] on div "5 - Exercise Solution exercise" at bounding box center [100, 293] width 139 height 21
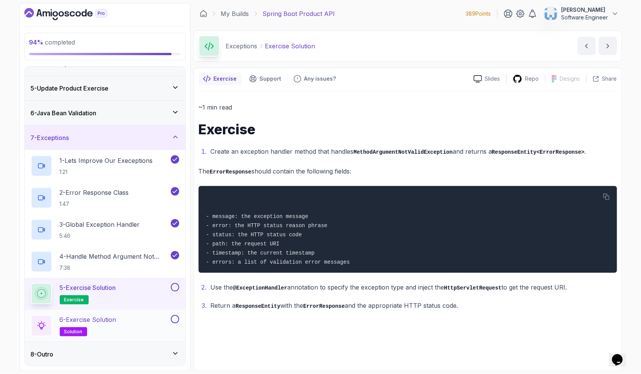
click at [126, 325] on div "6 - Exercise Solution solution" at bounding box center [100, 325] width 139 height 21
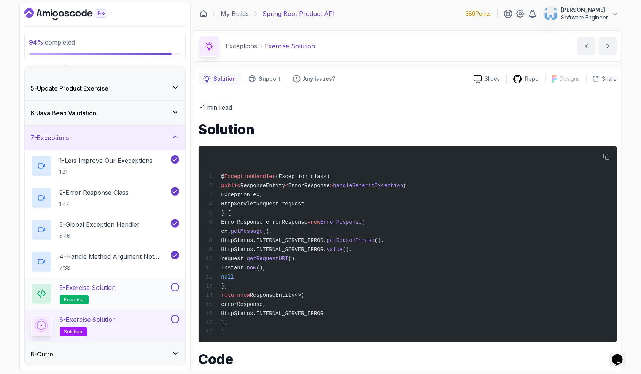
click at [175, 288] on button at bounding box center [175, 287] width 8 height 8
click at [176, 320] on button at bounding box center [175, 319] width 8 height 8
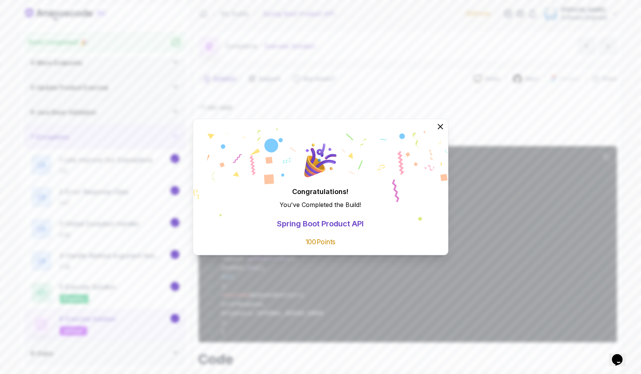
scroll to position [81, 0]
click at [439, 126] on icon at bounding box center [441, 127] width 10 height 10
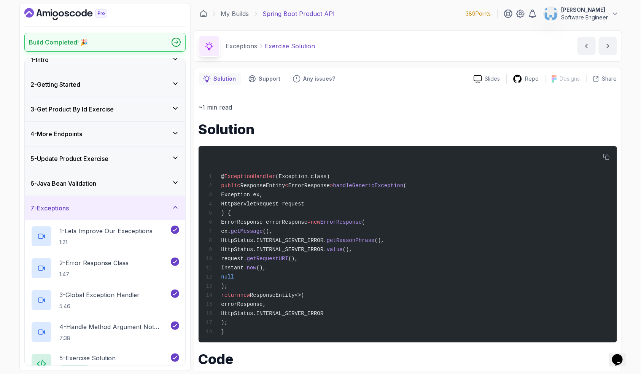
scroll to position [0, 0]
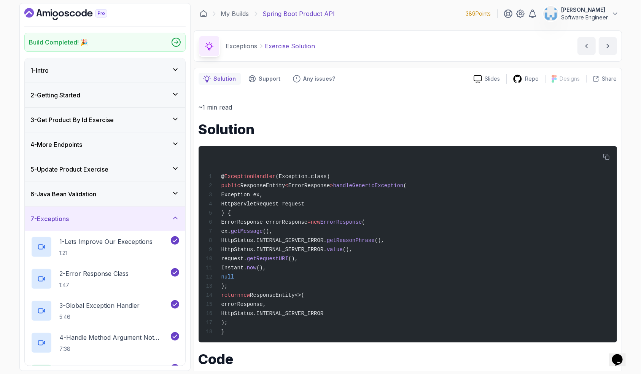
click at [80, 13] on icon "Dashboard" at bounding box center [77, 13] width 5 height 5
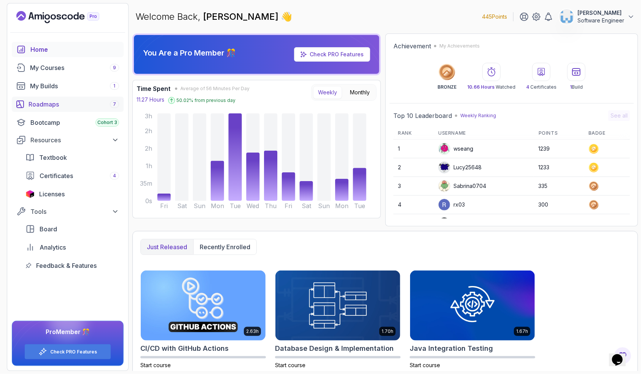
click at [53, 104] on div "Roadmaps 7" at bounding box center [74, 104] width 91 height 9
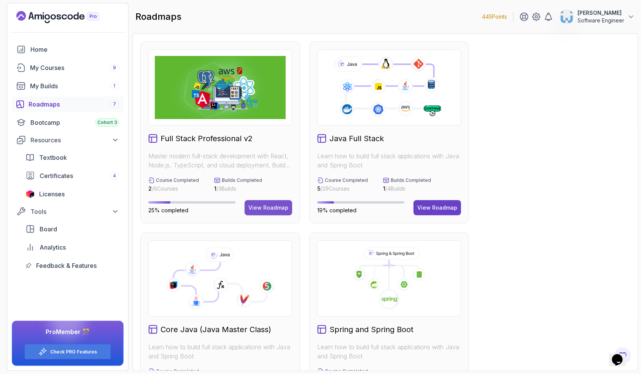
click at [257, 205] on div "View Roadmap" at bounding box center [269, 208] width 40 height 8
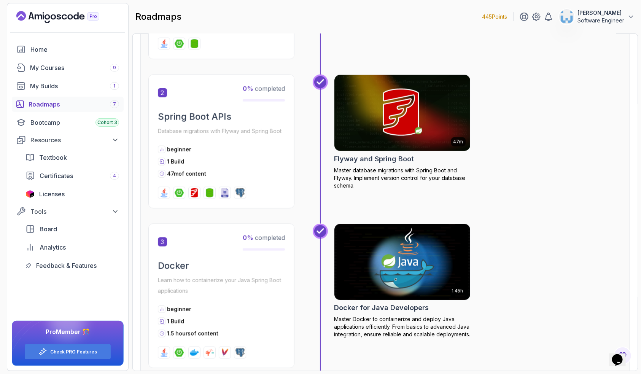
scroll to position [531, 0]
